Goal: Task Accomplishment & Management: Manage account settings

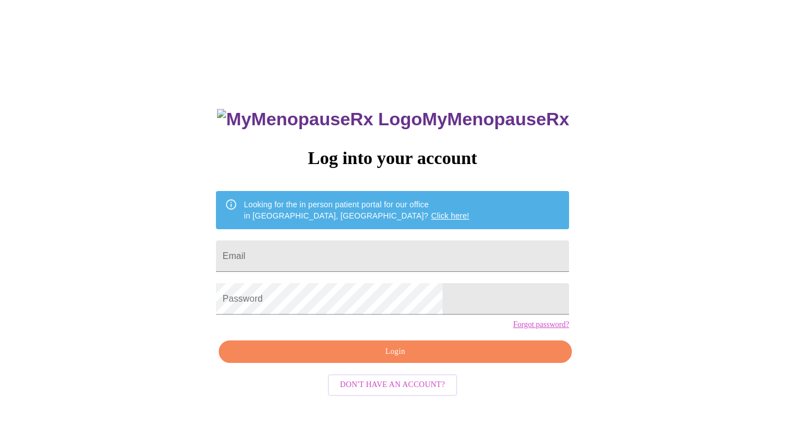
scroll to position [10, 0]
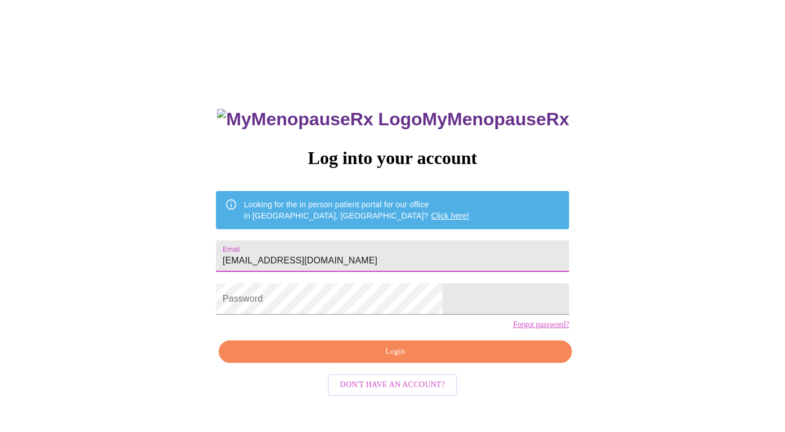
type input "[EMAIL_ADDRESS][DOMAIN_NAME]"
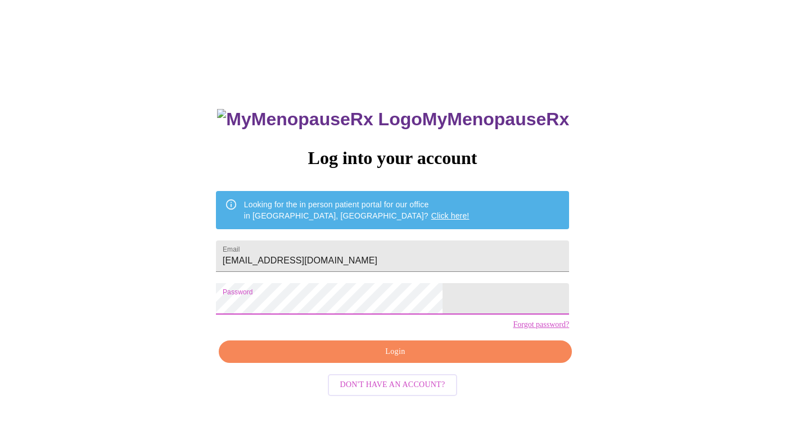
click at [360, 363] on button "Login" at bounding box center [395, 352] width 353 height 23
